Goal: Transaction & Acquisition: Purchase product/service

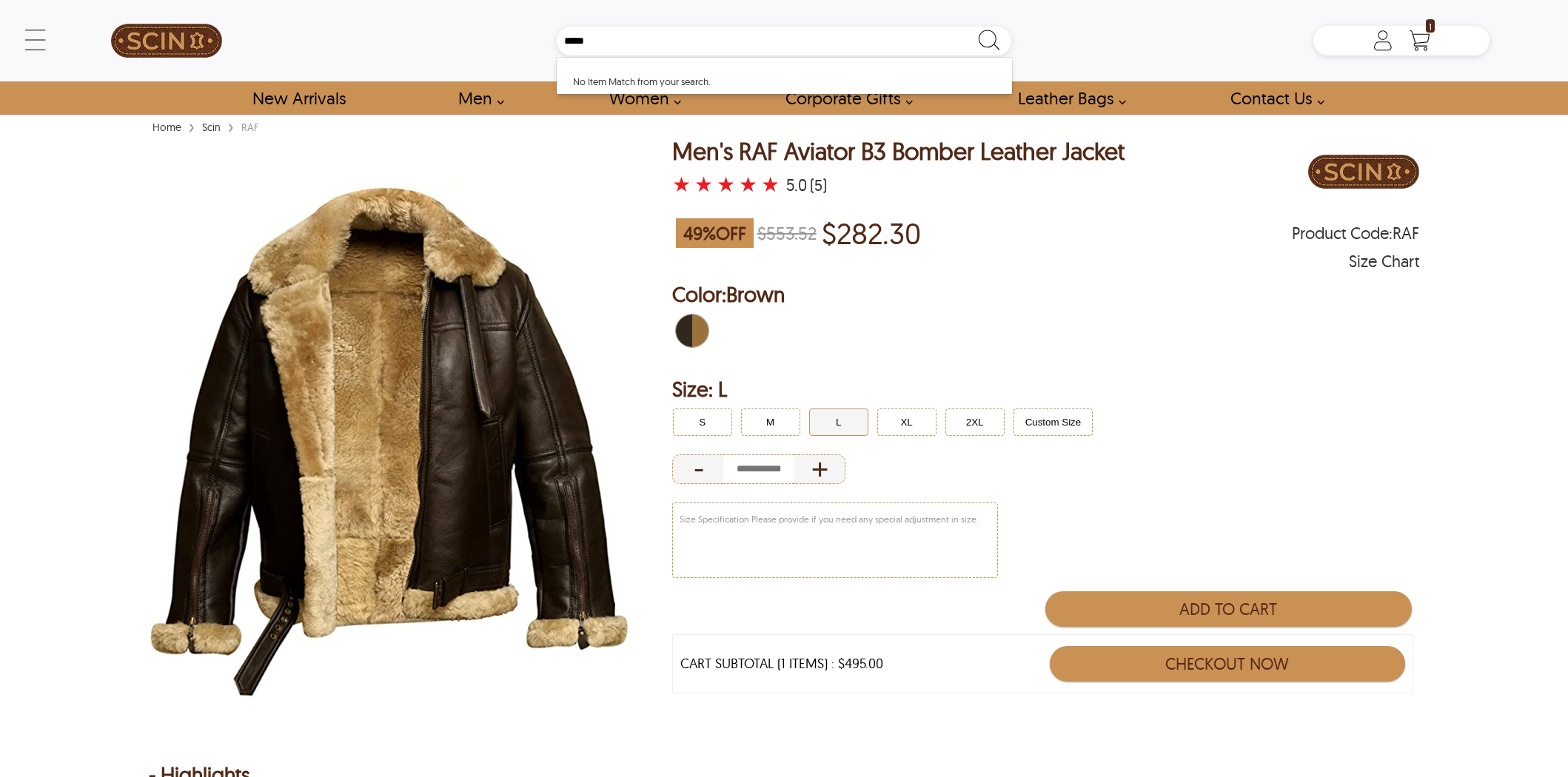
scroll to position [778, 0]
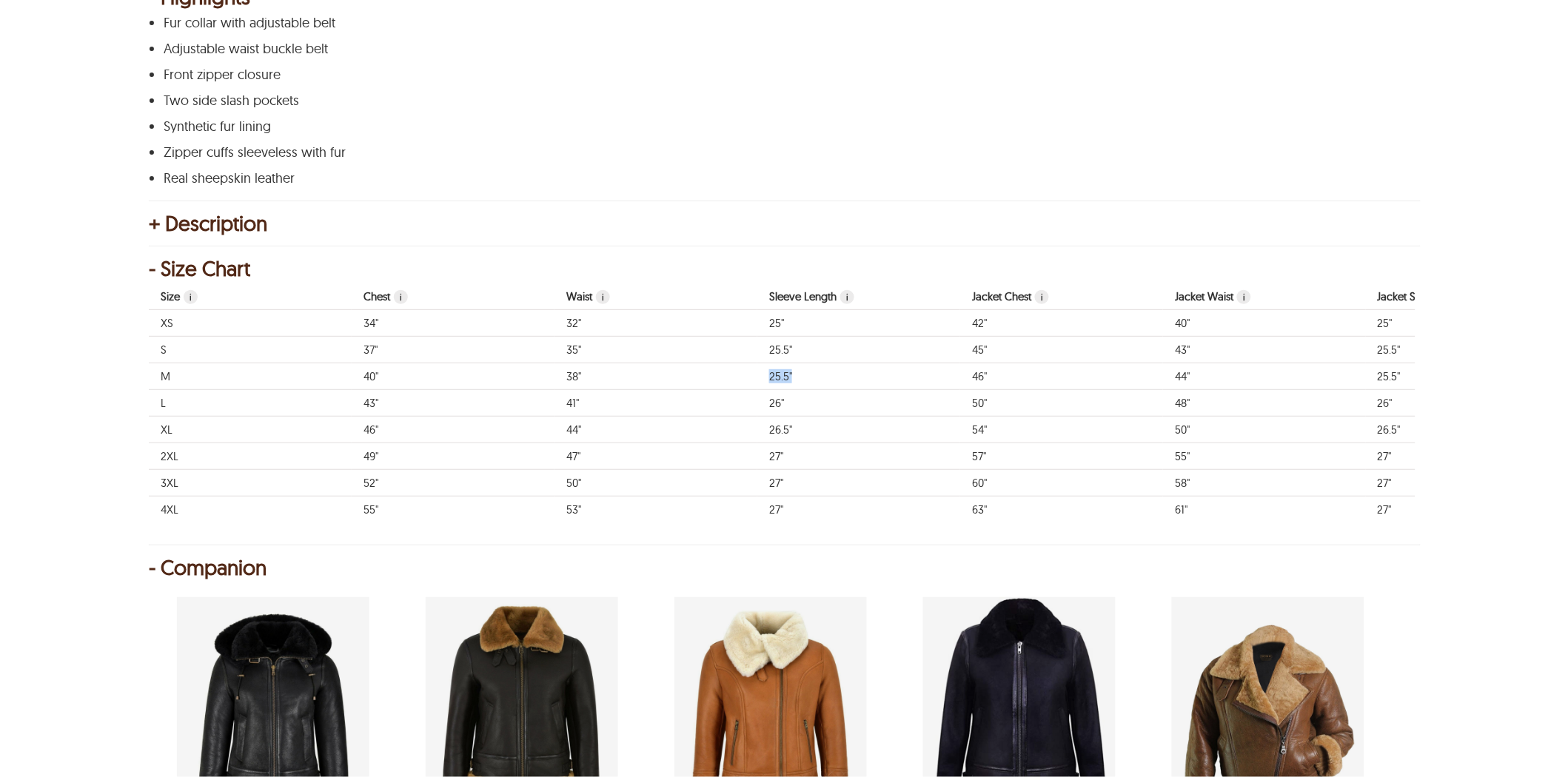
drag, startPoint x: 808, startPoint y: 371, endPoint x: 758, endPoint y: 371, distance: 50.0
click at [758, 371] on td "25.5"" at bounding box center [859, 376] width 202 height 27
drag, startPoint x: 596, startPoint y: 374, endPoint x: 506, endPoint y: 369, distance: 90.1
click at [495, 372] on tr "M 40" 38" 25.5" 46" 44" 25.5" 19" 26"" at bounding box center [1061, 376] width 1825 height 27
click at [752, 370] on td "38"" at bounding box center [655, 376] width 202 height 27
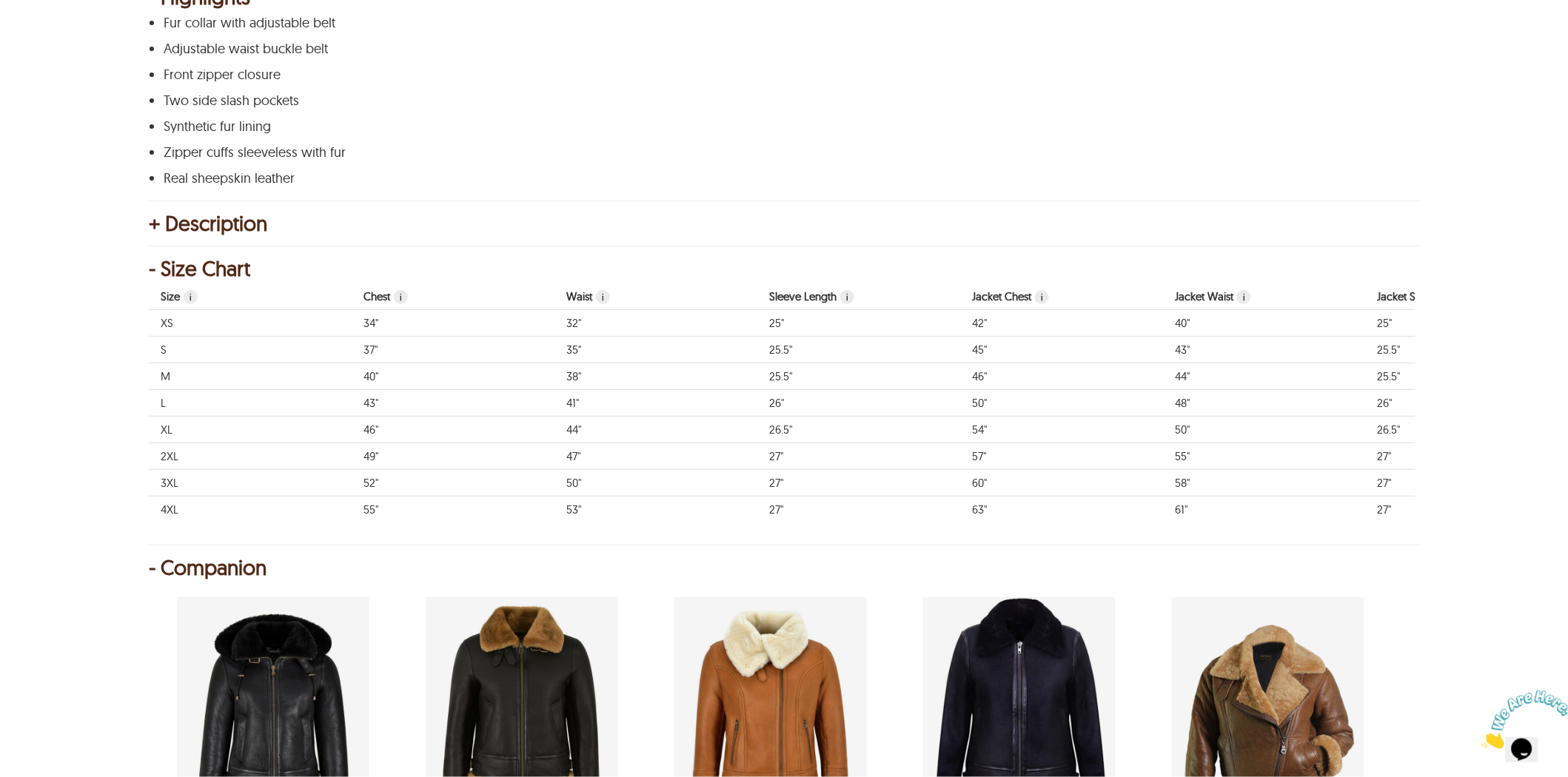
scroll to position [0, 0]
drag, startPoint x: 623, startPoint y: 371, endPoint x: 345, endPoint y: 374, distance: 278.0
click at [345, 374] on tr "M 40" 38" 25.5" 46" 44" 25.5" 19" 26"" at bounding box center [1061, 376] width 1825 height 27
drag, startPoint x: 765, startPoint y: 372, endPoint x: 817, endPoint y: 374, distance: 52.0
click at [817, 374] on td "25.5"" at bounding box center [859, 376] width 202 height 27
